Goal: Feedback & Contribution: Submit feedback/report problem

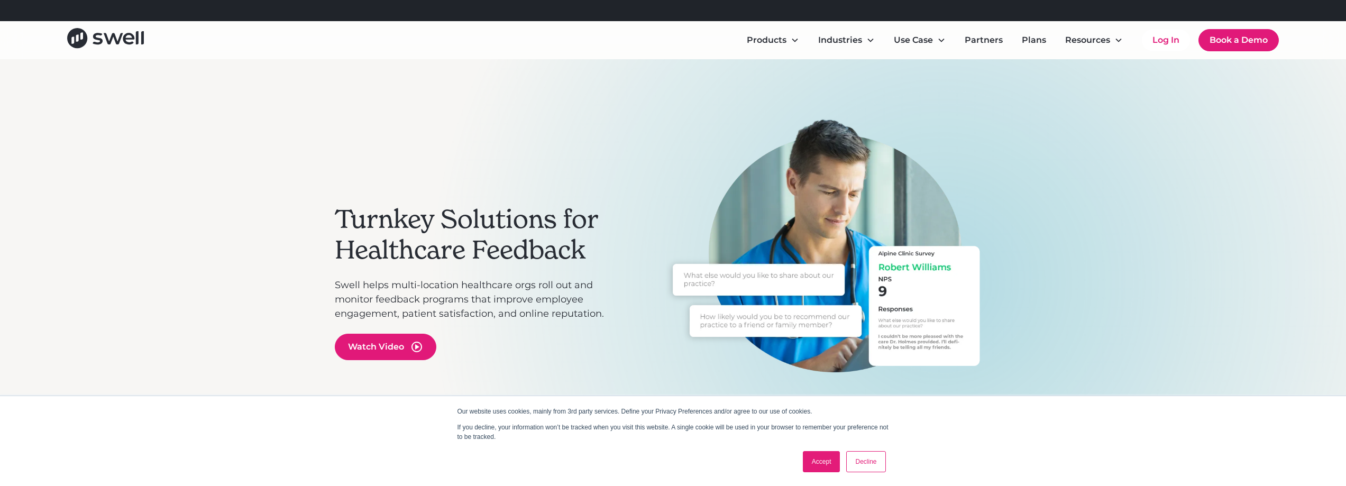
click at [1167, 42] on link "Log In" at bounding box center [1166, 40] width 48 height 21
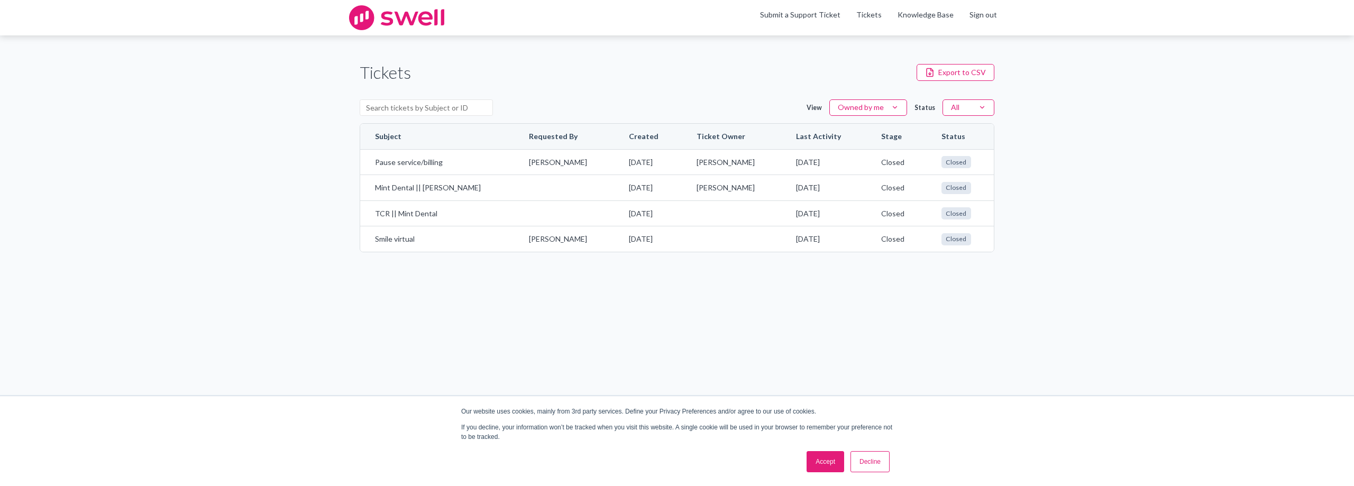
click at [870, 464] on link "Decline" at bounding box center [869, 461] width 39 height 21
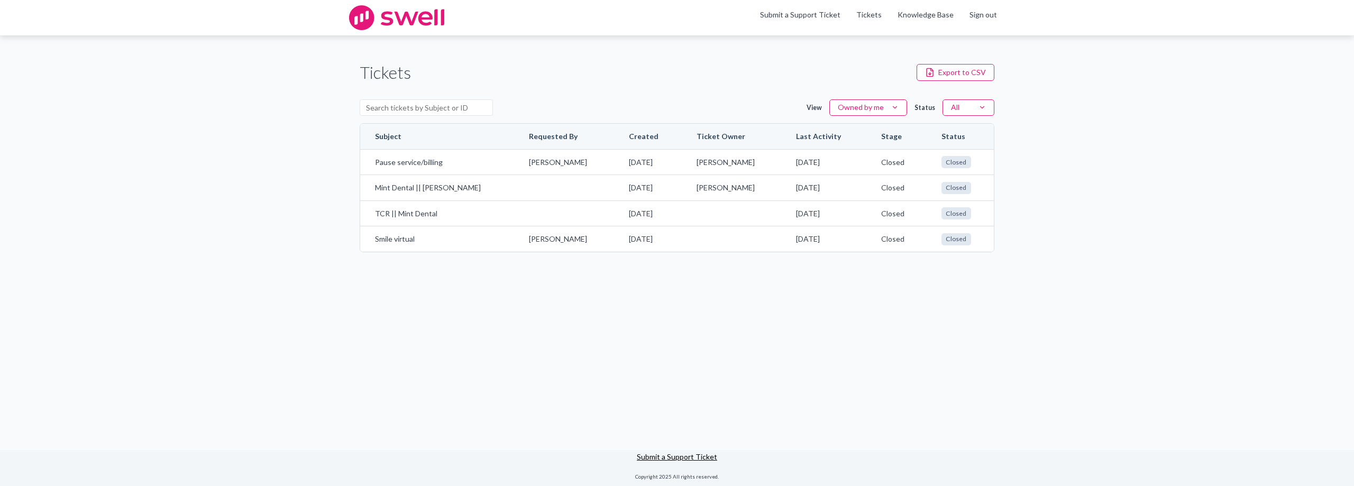
click at [671, 454] on link "Submit a Support Ticket" at bounding box center [677, 456] width 80 height 9
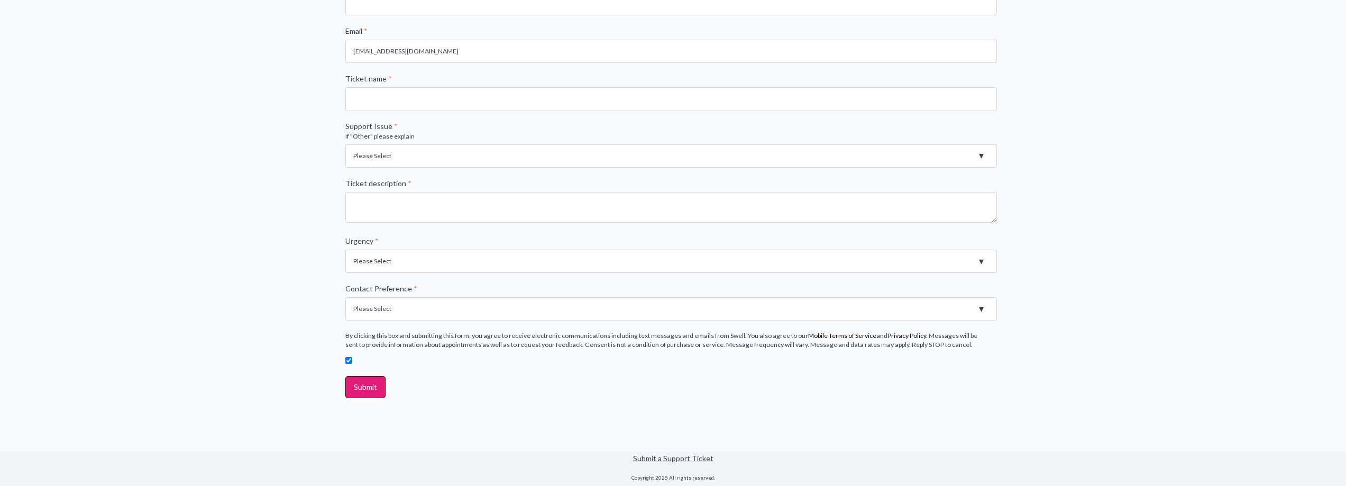
scroll to position [272, 0]
click at [388, 258] on select "Please Select High - Outage - Issue is critically impacting or preventing use o…" at bounding box center [671, 260] width 652 height 23
select select "High - Outage - Issue is critically impacting or preventing use of essential pr…"
click at [345, 249] on select "Please Select High - Outage - Issue is critically impacting or preventing use o…" at bounding box center [671, 260] width 652 height 23
click at [252, 232] on div "File a support ticket First name * Last name * Company name * Website URL * Ema…" at bounding box center [673, 122] width 1346 height 655
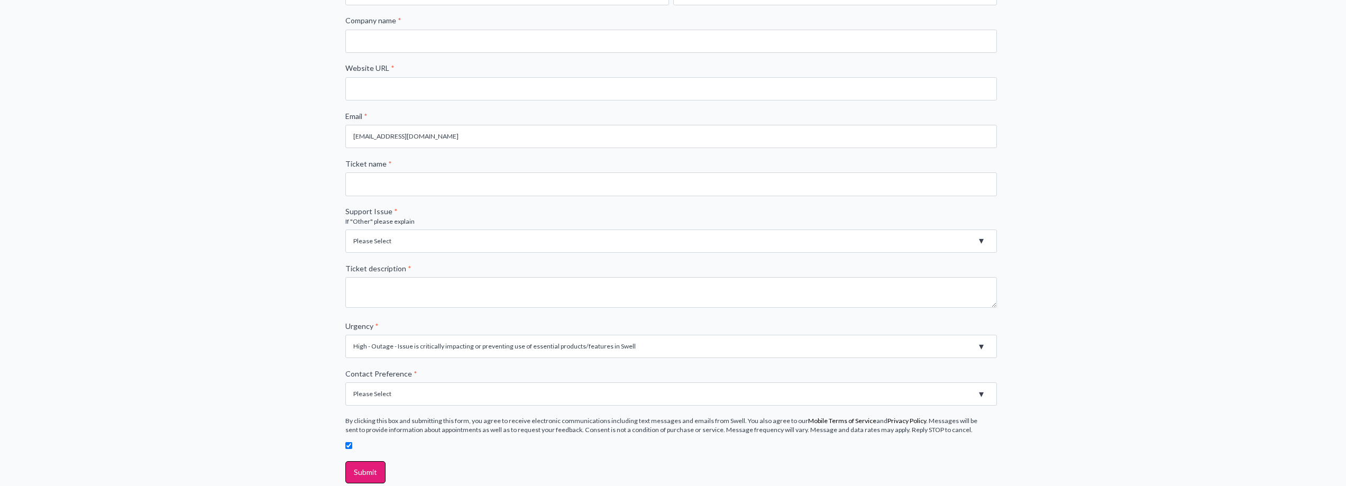
scroll to position [0, 0]
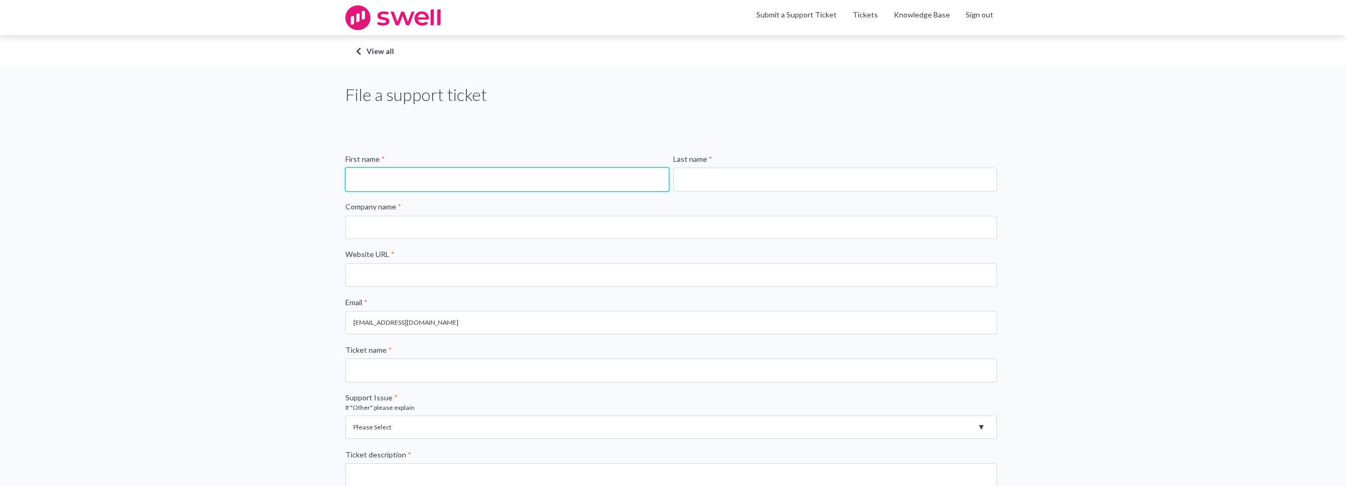
click at [438, 182] on input "First name *" at bounding box center [507, 179] width 324 height 23
type input "[PERSON_NAME]"
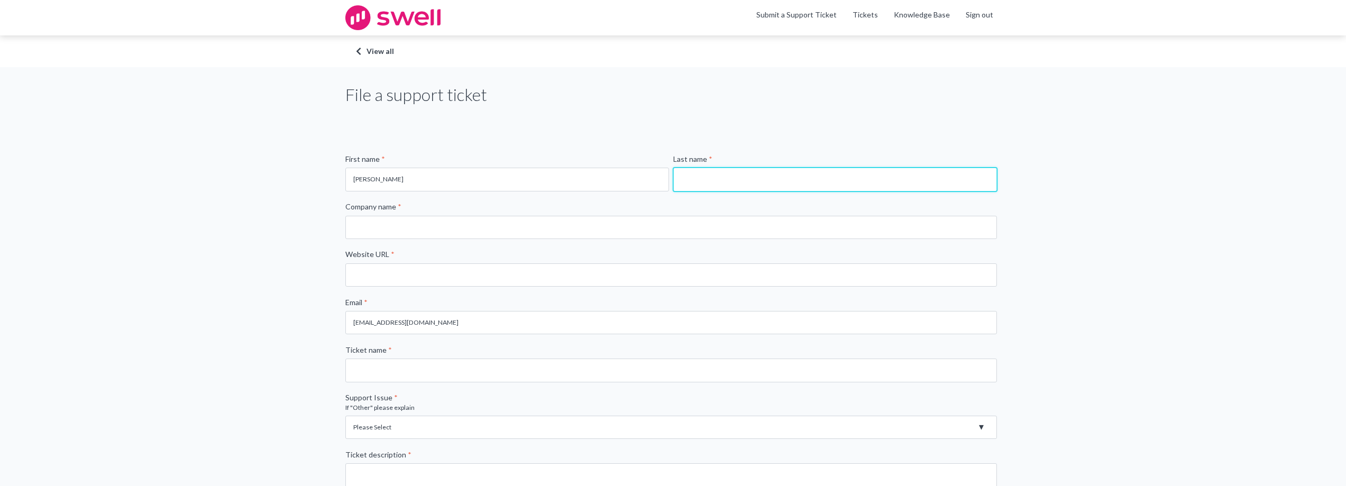
type input "[PERSON_NAME]"
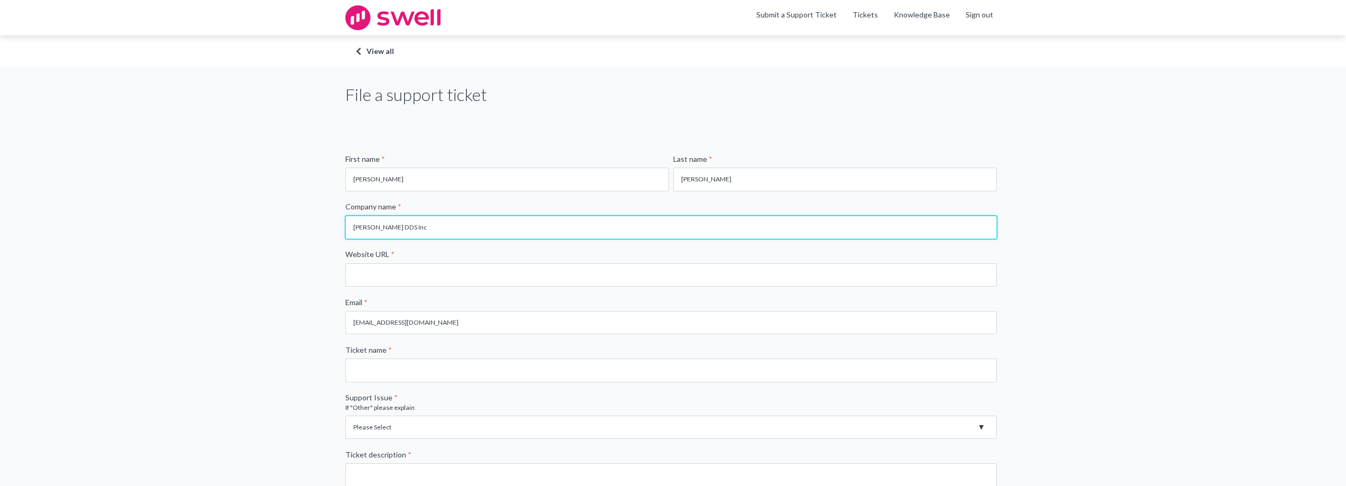
drag, startPoint x: 434, startPoint y: 232, endPoint x: 166, endPoint y: 183, distance: 272.0
click at [166, 183] on div "File a support ticket First name * [PERSON_NAME] Last name * [PERSON_NAME] Comp…" at bounding box center [673, 394] width 1346 height 655
type input "Mint Dental"
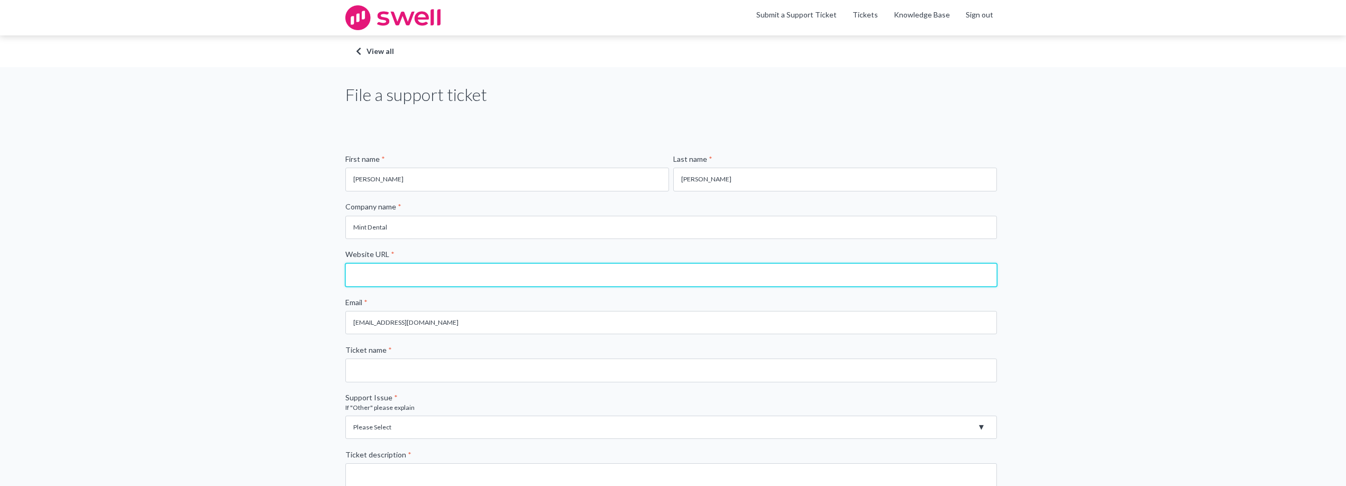
click at [409, 274] on input "Website URL *" at bounding box center [671, 274] width 652 height 23
type input "[DOMAIN_NAME]"
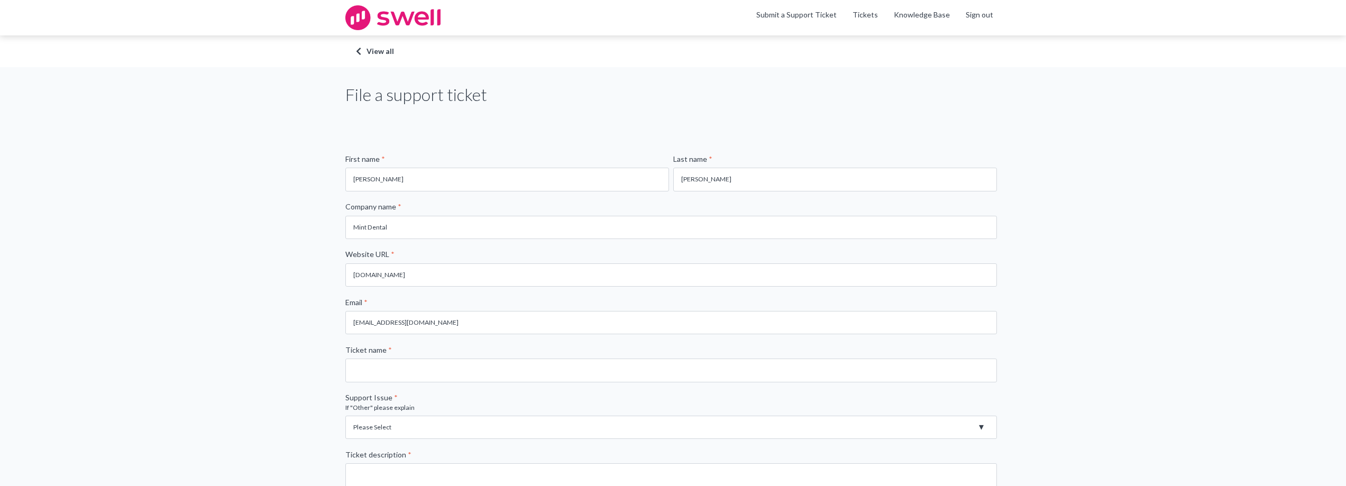
click at [304, 337] on div "File a support ticket First name * Johnny Last name * Tran Company name * Mint …" at bounding box center [673, 394] width 1346 height 655
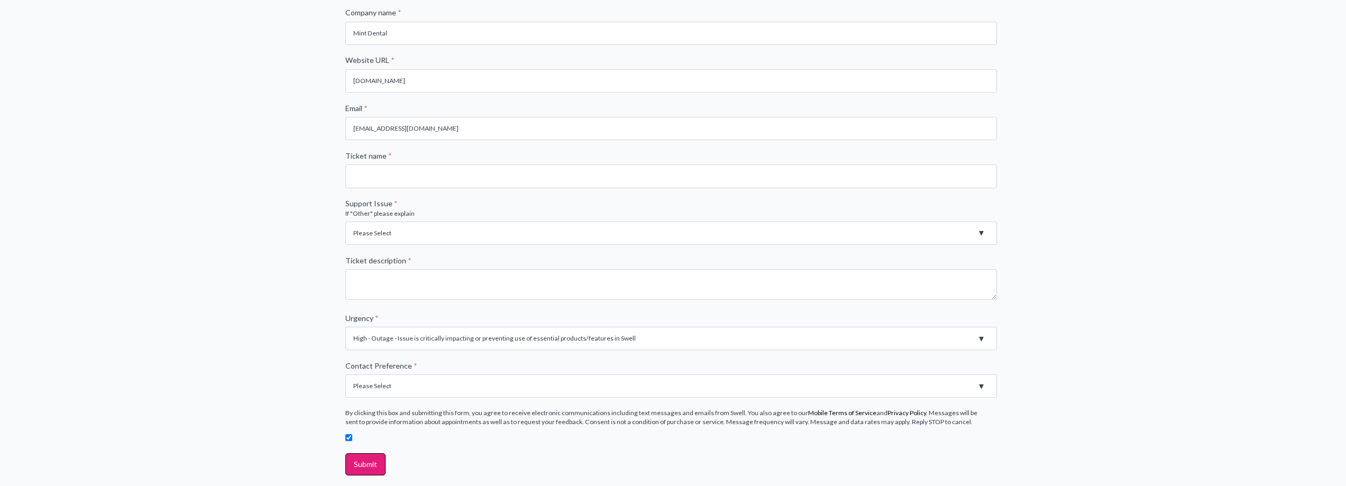
click at [413, 235] on select "Please Select Registration for Business Texting (TCR) Review Invites Not Sendin…" at bounding box center [671, 233] width 652 height 23
select select "Review Invites Not Sending"
click at [345, 222] on select "Please Select Registration for Business Texting (TCR) Review Invites Not Sendin…" at bounding box center [671, 233] width 652 height 23
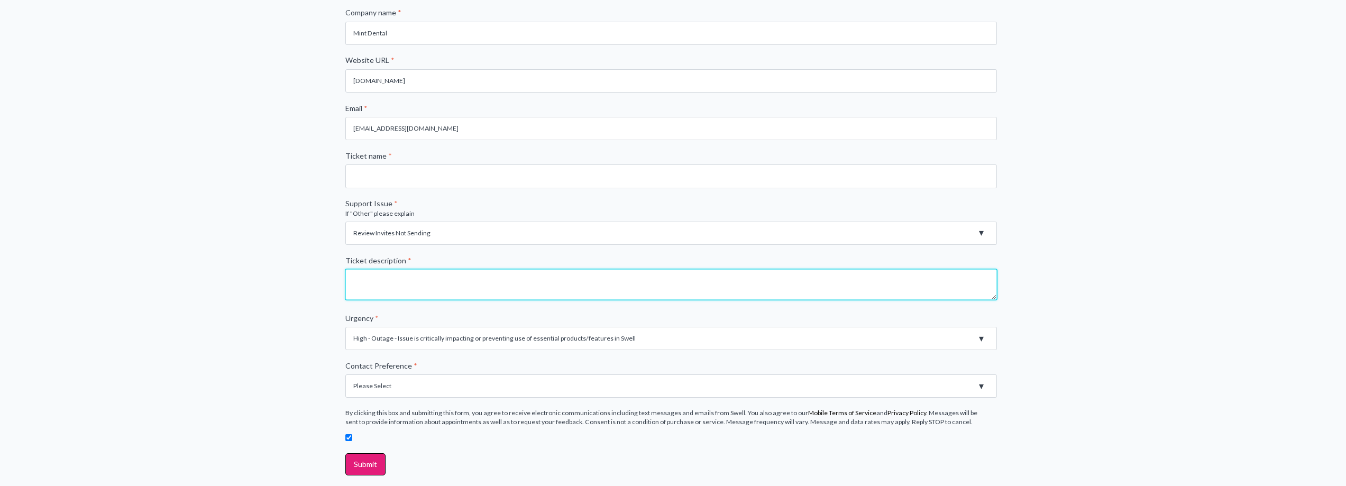
click at [421, 288] on textarea "Ticket description *" at bounding box center [671, 284] width 652 height 31
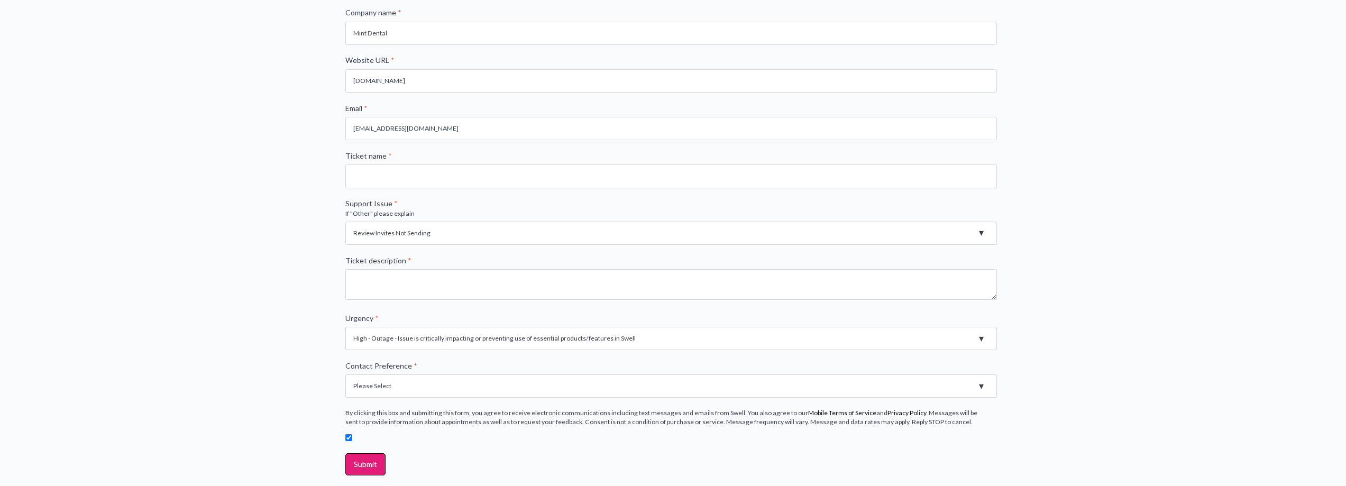
click at [388, 386] on div "Please Select Email Phone" at bounding box center [671, 384] width 652 height 27
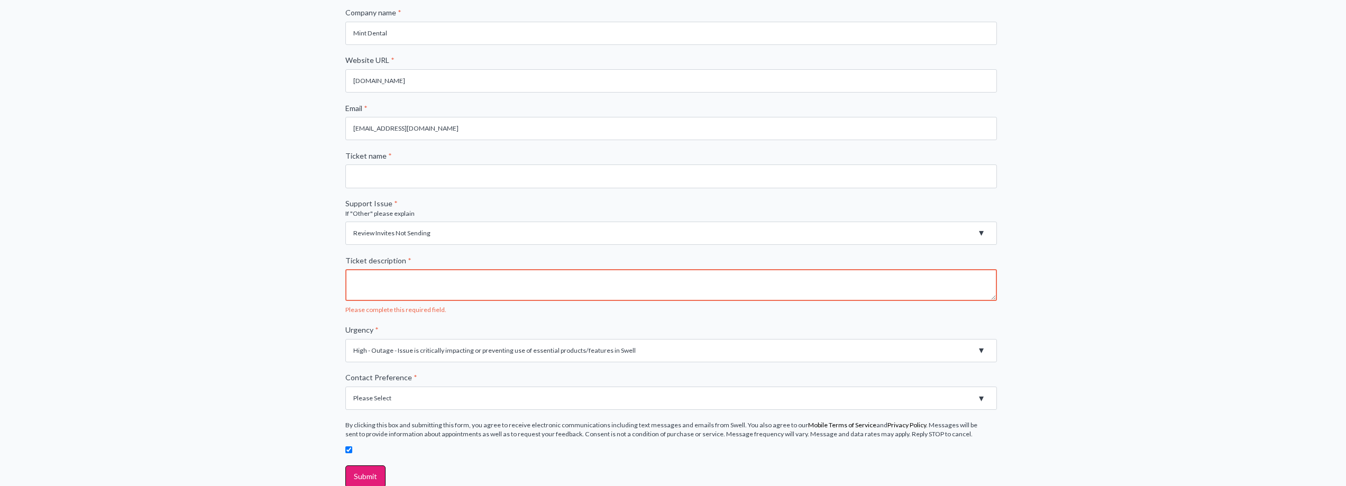
select select "Email"
click at [345, 387] on select "Please Select Email Phone" at bounding box center [671, 398] width 652 height 23
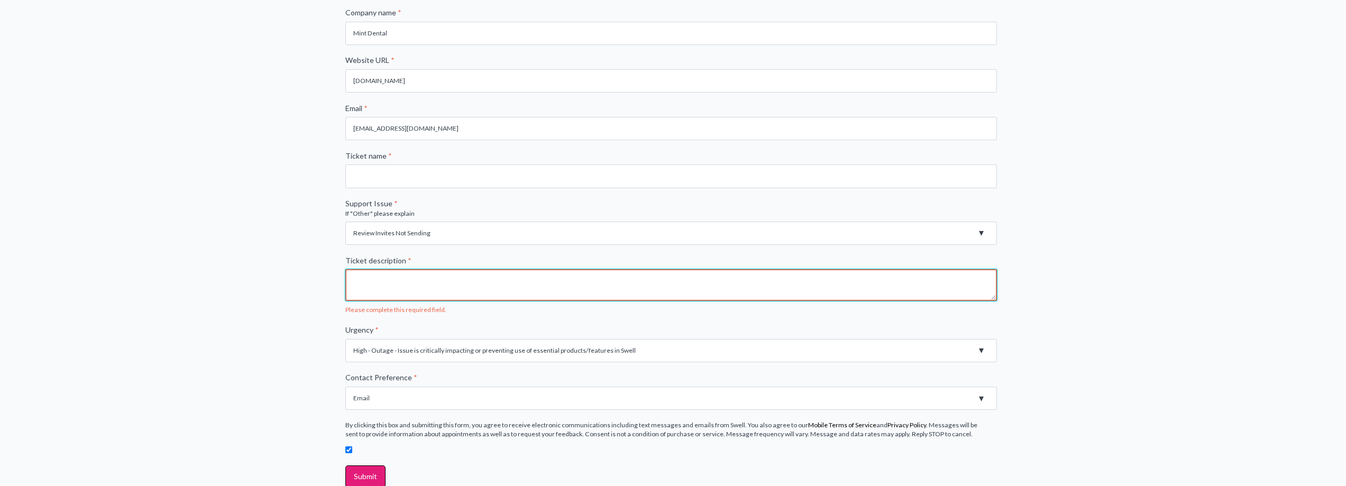
click at [383, 281] on textarea "Ticket description *" at bounding box center [671, 285] width 652 height 32
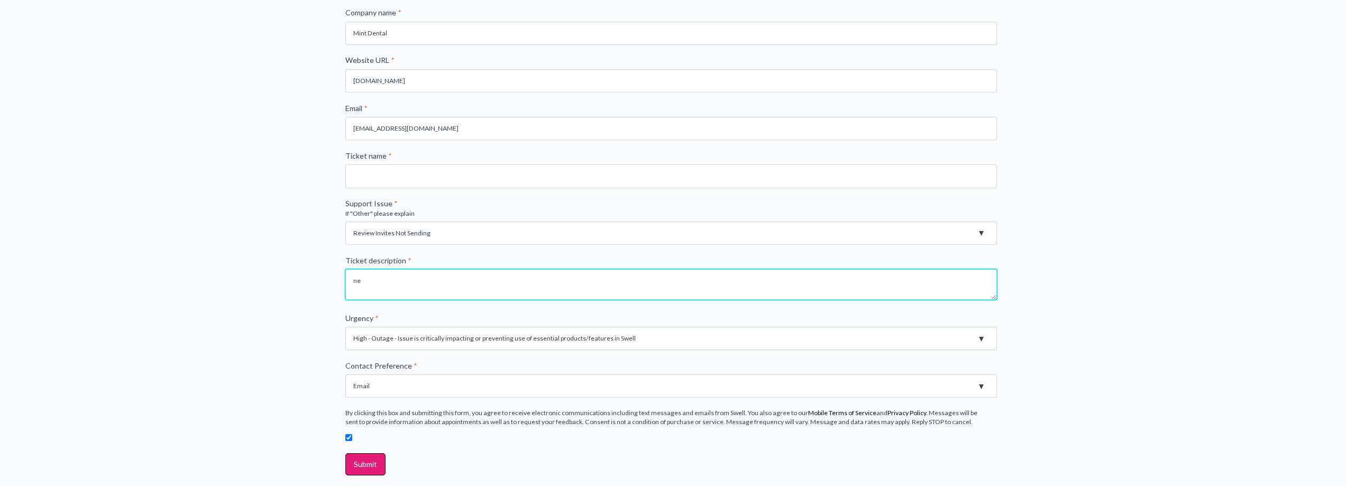
type textarea "n"
type textarea "swell offline"
click at [306, 265] on div "File a support ticket First name * Johnny Last name * Tran Company name * Mint …" at bounding box center [673, 200] width 1346 height 655
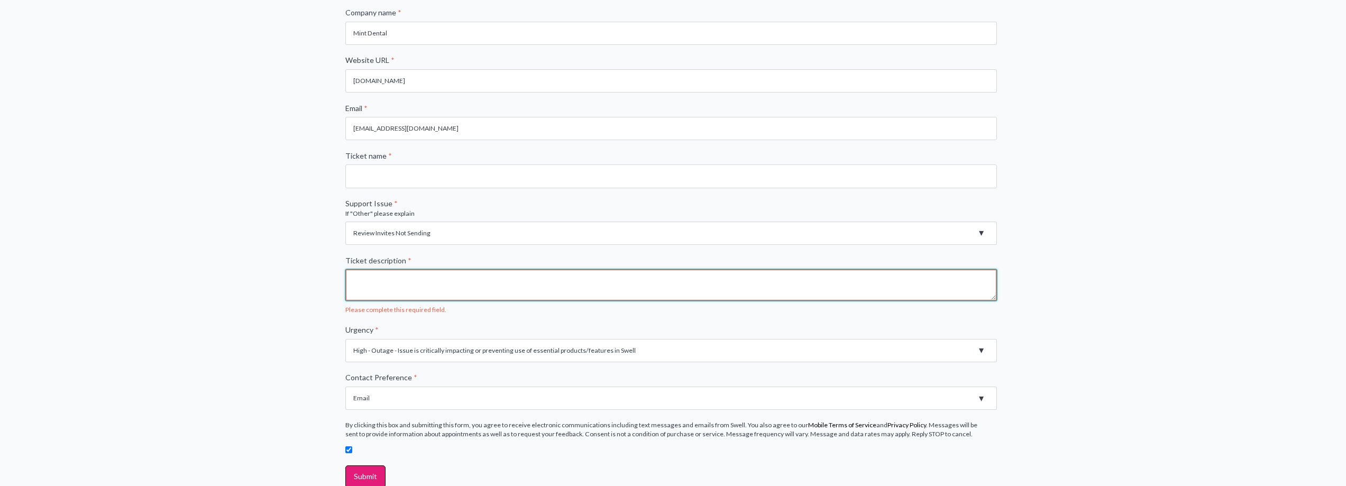
paste textarea "swell offline"
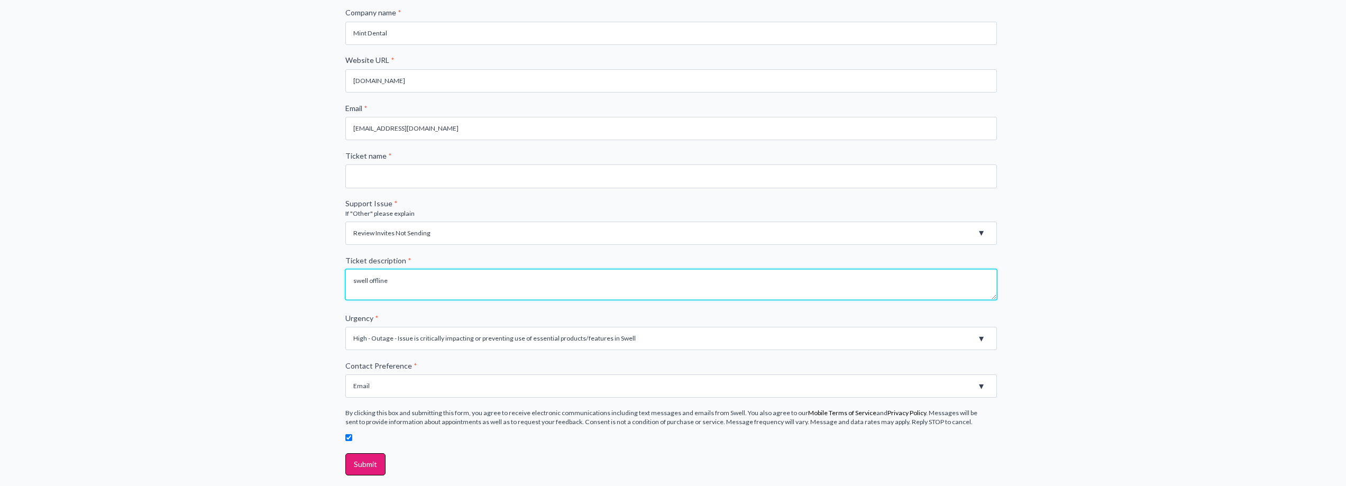
type textarea "swell offline"
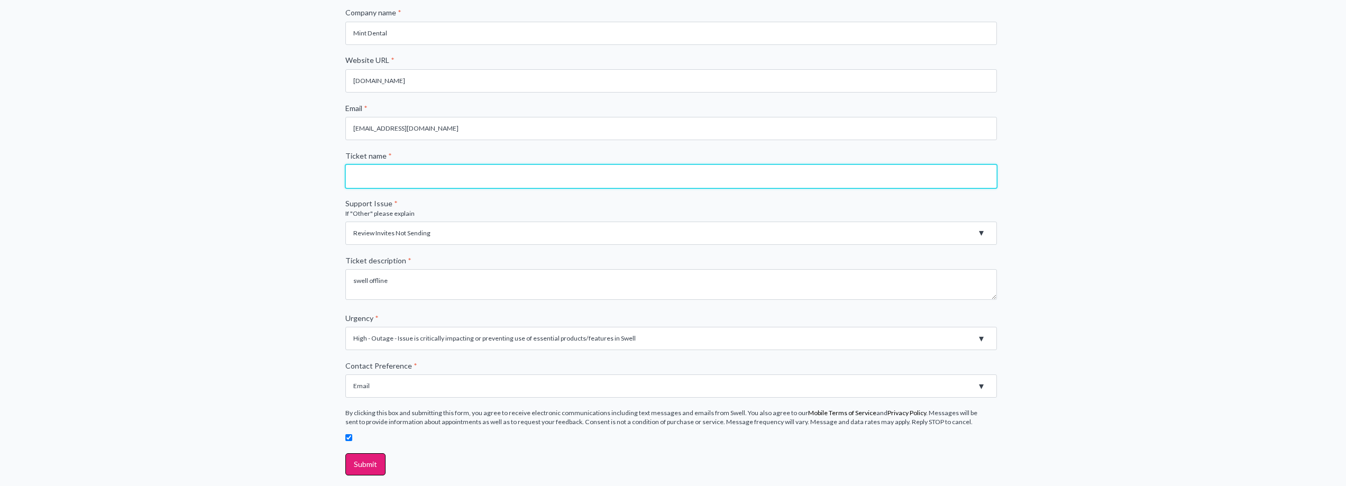
click at [388, 178] on input "Ticket name *" at bounding box center [671, 175] width 652 height 23
paste input "swell offline"
type input "swell offline"
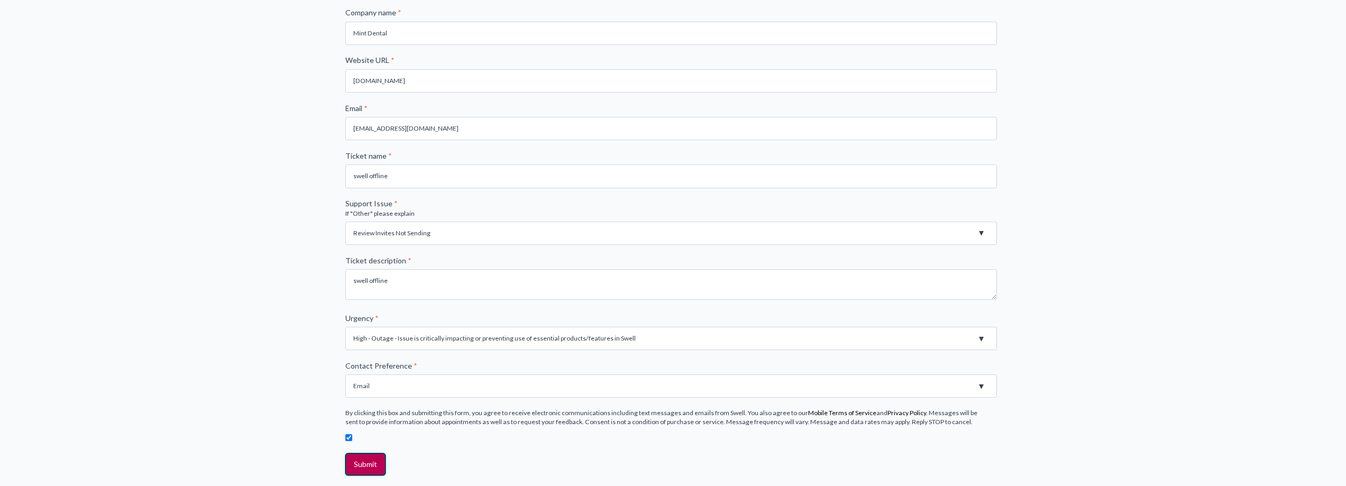
click at [370, 460] on input "Submit" at bounding box center [365, 464] width 40 height 22
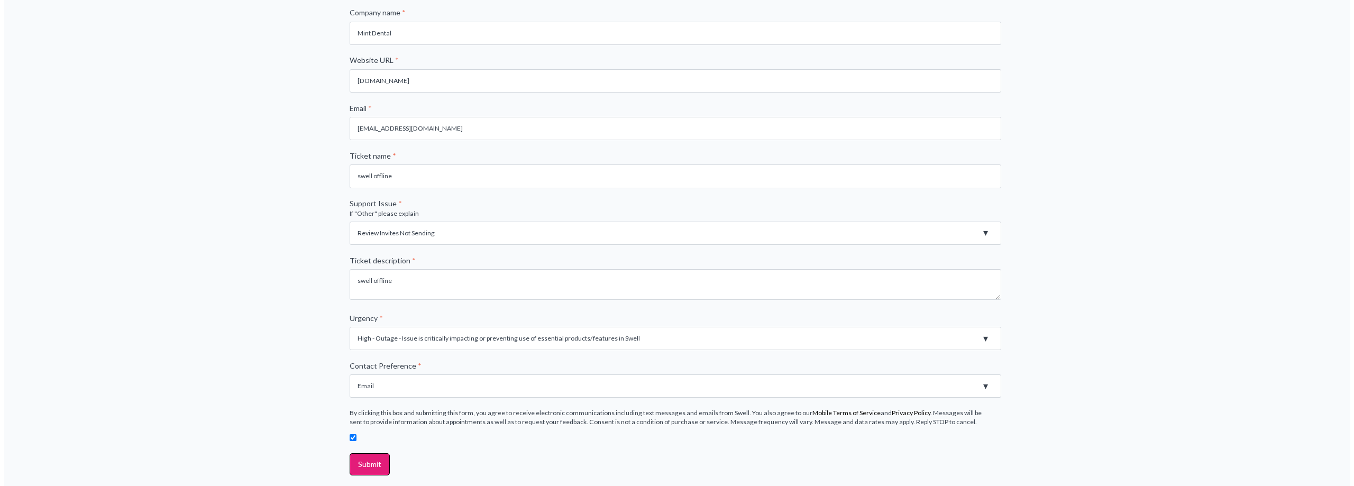
scroll to position [0, 0]
